Goal: Transaction & Acquisition: Purchase product/service

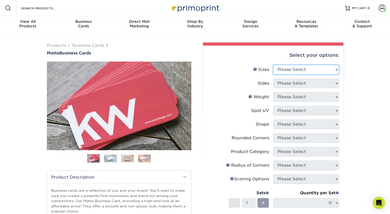
click at [311, 70] on select "Please Select 1.5" x 3.5" - Mini 1.75" x 3.5" - Mini 2" x 2" - Square 2" x 3" -…" at bounding box center [306, 70] width 66 height 10
select select "2.00x3.50"
click at [273, 65] on select "Please Select 1.5" x 3.5" - Mini 1.75" x 3.5" - Mini 2" x 2" - Square 2" x 3" -…" at bounding box center [306, 70] width 66 height 10
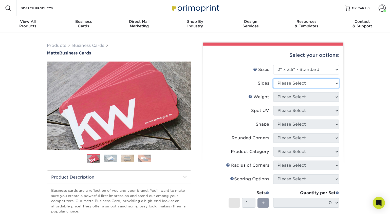
click at [321, 83] on select "Please Select Print Both Sides Print Front Only" at bounding box center [306, 84] width 66 height 10
select select "13abbda7-1d64-4f25-8bb2-c179b224825d"
click at [273, 79] on select "Please Select Print Both Sides Print Front Only" at bounding box center [306, 84] width 66 height 10
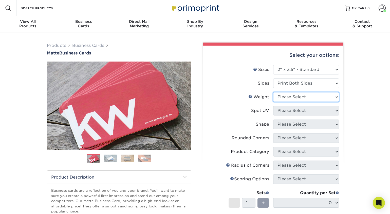
click at [310, 97] on select "Please Select 16PT 14PT" at bounding box center [306, 97] width 66 height 10
select select "16PT"
click at [273, 92] on select "Please Select 16PT 14PT" at bounding box center [306, 97] width 66 height 10
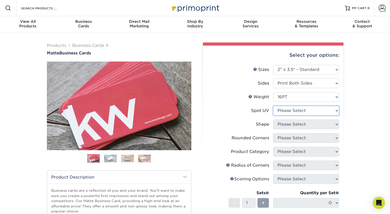
click at [303, 109] on select "Please Select No Spot UV Front and Back (Both Sides) Front Only Back Only" at bounding box center [306, 111] width 66 height 10
select select "3"
click at [273, 106] on select "Please Select No Spot UV Front and Back (Both Sides) Front Only Back Only" at bounding box center [306, 111] width 66 height 10
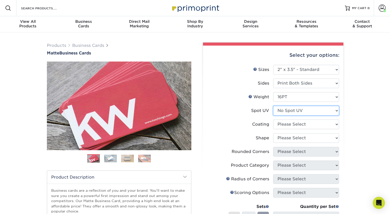
click at [301, 110] on select "Please Select No Spot UV Front and Back (Both Sides) Front Only Back Only" at bounding box center [306, 111] width 66 height 10
click at [273, 106] on select "Please Select No Spot UV Front and Back (Both Sides) Front Only Back Only" at bounding box center [306, 111] width 66 height 10
click at [301, 124] on select at bounding box center [306, 125] width 66 height 10
select select "121bb7b5-3b4d-429f-bd8d-bbf80e953313"
click at [273, 120] on select at bounding box center [306, 125] width 66 height 10
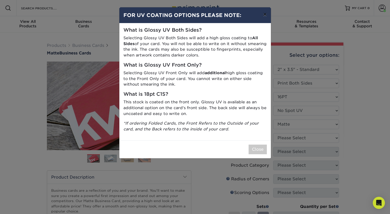
click at [265, 15] on button "×" at bounding box center [265, 14] width 12 height 14
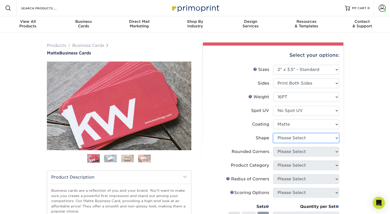
click at [294, 138] on select "Please Select Standard Oval" at bounding box center [306, 138] width 66 height 10
select select "standard"
click at [273, 133] on select "Please Select Standard Oval" at bounding box center [306, 138] width 66 height 10
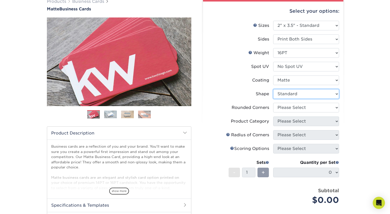
scroll to position [54, 0]
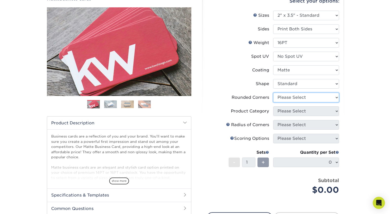
click at [304, 96] on select "Please Select Yes - Round 2 Corners Yes - Round 4 Corners No" at bounding box center [306, 98] width 66 height 10
select select "0"
click at [273, 93] on select "Please Select Yes - Round 2 Corners Yes - Round 4 Corners No" at bounding box center [306, 98] width 66 height 10
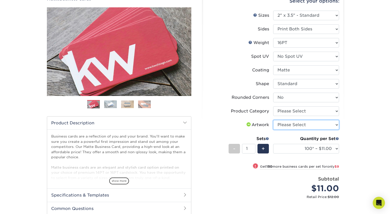
click at [310, 124] on select "Please Select I will upload files I need a design - $100" at bounding box center [306, 125] width 66 height 10
select select "upload"
click at [273, 120] on select "Please Select I will upload files I need a design - $100" at bounding box center [306, 125] width 66 height 10
click at [350, 144] on div "Products Business Cards Matte Business Cards Previous Next 100 $ 8" at bounding box center [195, 131] width 390 height 307
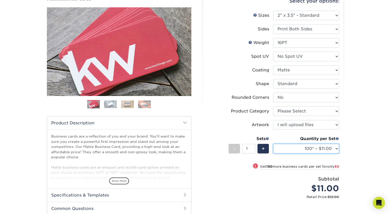
click at [334, 148] on select "100* – $11.00 250* – $20.00 500 – $39.00 1000 – $49.00 2500 – $87.00 5000 – $16…" at bounding box center [306, 149] width 66 height 10
select select "500 – $39.00"
click at [273, 144] on select "100* – $11.00 250* – $20.00 500 – $39.00 1000 – $49.00 2500 – $87.00 5000 – $16…" at bounding box center [306, 149] width 66 height 10
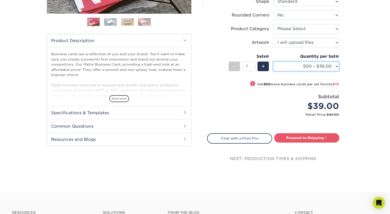
scroll to position [138, 0]
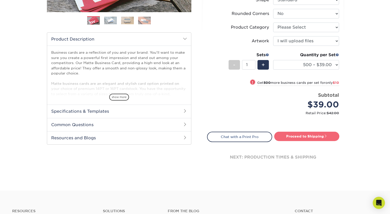
click at [294, 138] on link "Proceed to Shipping" at bounding box center [306, 136] width 65 height 9
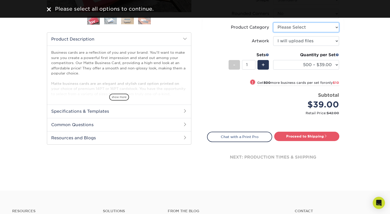
click at [319, 25] on select "Please Select Business Cards" at bounding box center [306, 28] width 66 height 10
select select "3b5148f1-0588-4f88-a218-97bcfdce65c1"
click at [273, 23] on select "Please Select Business Cards" at bounding box center [306, 28] width 66 height 10
click at [297, 134] on link "Proceed to Shipping" at bounding box center [306, 136] width 65 height 9
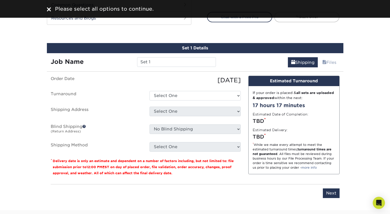
scroll to position [284, 0]
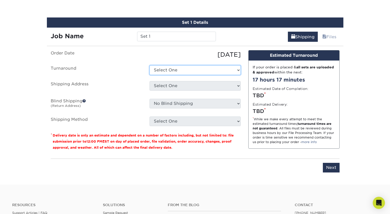
click at [198, 69] on select "Select One 2-4 Business Days 2 Day Next Business Day" at bounding box center [195, 70] width 91 height 10
select select "537feecc-bbf3-4c5a-82cb-a8dbf54f53c4"
click at [150, 65] on select "Select One 2-4 Business Days 2 Day Next Business Day" at bounding box center [195, 70] width 91 height 10
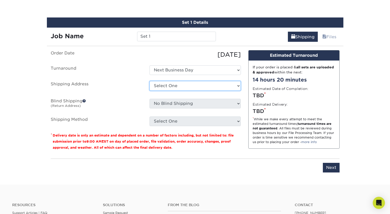
click at [200, 82] on select "Select One A [PERSON_NAME] RRR Adcom SNA AIDF Conf Hotel for Wiley Airgroup CHS…" at bounding box center [195, 86] width 91 height 10
select select "newaddress"
click at [150, 81] on select "Select One A [PERSON_NAME] RRR Adcom SNA AIDF Conf Hotel for Wiley Airgroup CHS…" at bounding box center [195, 86] width 91 height 10
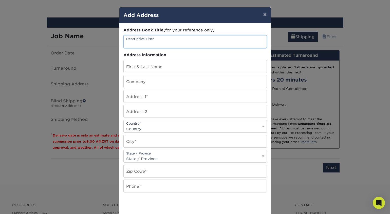
click at [147, 41] on input "text" at bounding box center [195, 41] width 143 height 12
type input "ADCOM SNA"
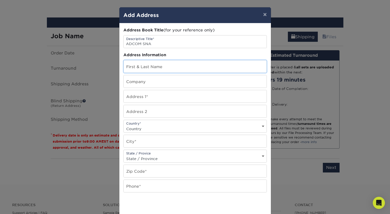
click at [142, 63] on input "text" at bounding box center [195, 66] width 143 height 12
type input "[PERSON_NAME]"
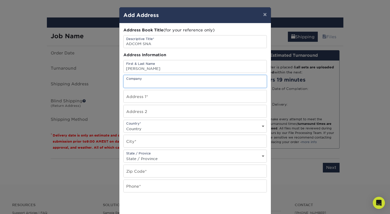
click at [137, 82] on input "text" at bounding box center [195, 81] width 143 height 12
type input "Adcom Worldwide"
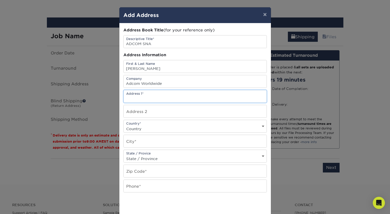
click at [137, 95] on input "text" at bounding box center [195, 96] width 143 height 12
type input "[STREET_ADDRESS]"
click at [142, 127] on select "Country [GEOGRAPHIC_DATA] [GEOGRAPHIC_DATA] ----------------------------- [GEOG…" at bounding box center [195, 128] width 143 height 7
select select "US"
click at [124, 125] on select "Country [GEOGRAPHIC_DATA] [GEOGRAPHIC_DATA] ----------------------------- [GEOG…" at bounding box center [195, 128] width 143 height 7
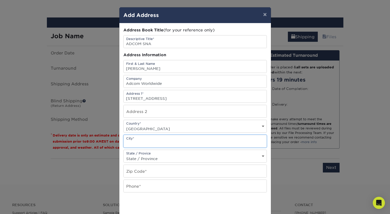
click at [139, 142] on input "text" at bounding box center [195, 141] width 143 height 12
type input "[GEOGRAPHIC_DATA]"
click at [149, 157] on select "State / Province [US_STATE] [US_STATE] [US_STATE] [US_STATE] [US_STATE] [US_STA…" at bounding box center [195, 158] width 143 height 7
select select "CA"
click at [124, 155] on select "State / Province [US_STATE] [US_STATE] [US_STATE] [US_STATE] [US_STATE] [US_STA…" at bounding box center [195, 158] width 143 height 7
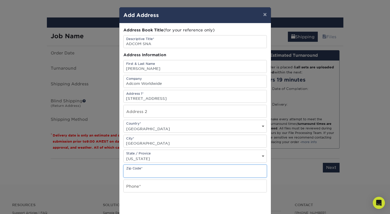
click at [152, 172] on input "text" at bounding box center [195, 171] width 143 height 12
type input "90620"
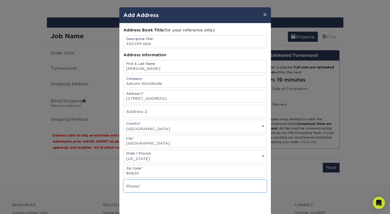
click at [140, 191] on input "text" at bounding box center [195, 186] width 143 height 12
click at [133, 187] on input "7148707447" at bounding box center [195, 186] width 143 height 12
type input "7148707447"
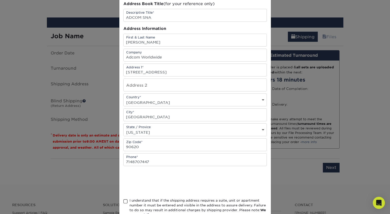
click at [125, 201] on span at bounding box center [125, 201] width 4 height 5
click at [0, 0] on input "I understand that if the shipping address requires a suite, unit or apartment n…" at bounding box center [0, 0] width 0 height 0
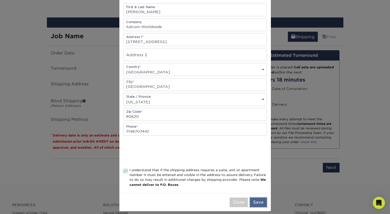
click at [258, 203] on button "Save" at bounding box center [258, 203] width 17 height 10
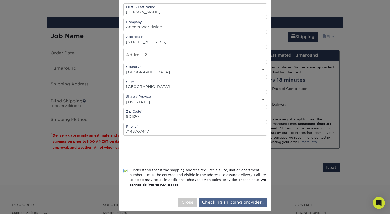
scroll to position [0, 0]
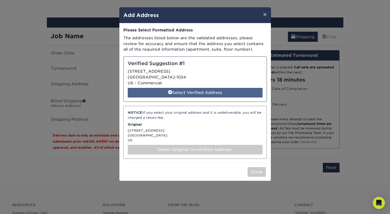
click at [182, 93] on div "Select Verified Address" at bounding box center [195, 93] width 135 height 10
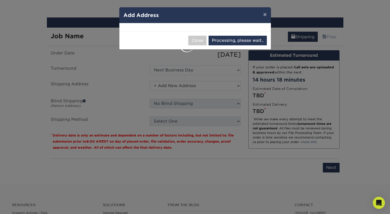
select select "286053"
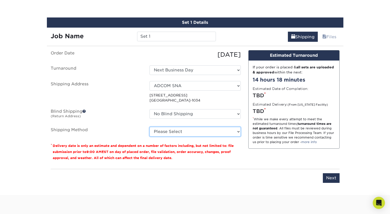
click at [195, 132] on select "Please Select Ground Shipping (+$8.96) 3 Day Shipping Service (+$15.34) 2 Day A…" at bounding box center [195, 132] width 91 height 10
select select "01"
click at [150, 127] on select "Please Select Ground Shipping (+$8.96) 3 Day Shipping Service (+$15.34) 2 Day A…" at bounding box center [195, 132] width 91 height 10
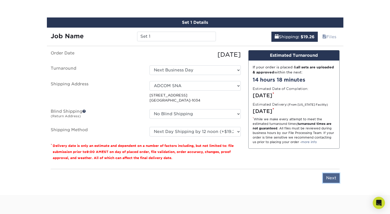
click at [329, 178] on input "Next" at bounding box center [331, 178] width 17 height 10
